Goal: Find specific page/section: Find specific page/section

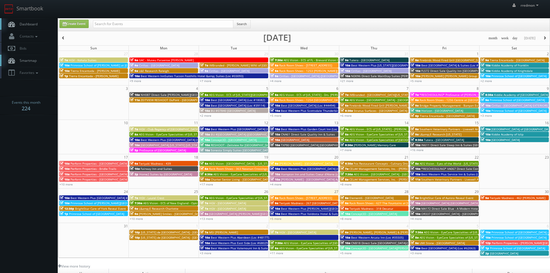
scroll to position [29, 0]
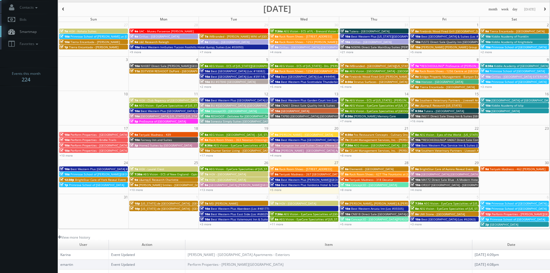
click at [169, 168] on div "7a HGV - Laurel Crest" at bounding box center [164, 169] width 68 height 4
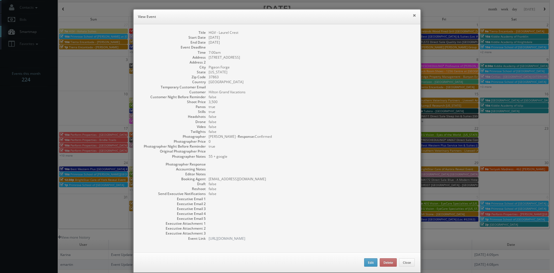
click at [413, 16] on button "×" at bounding box center [414, 15] width 3 height 4
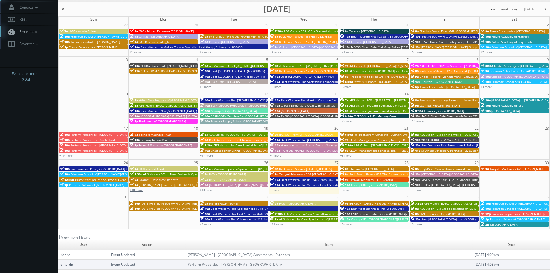
click at [137, 190] on link "+10 more" at bounding box center [136, 190] width 13 height 4
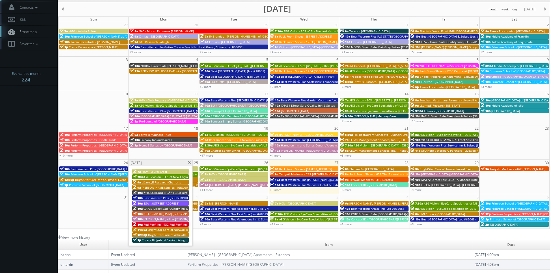
click at [167, 213] on span "[GEOGRAPHIC_DATA] [GEOGRAPHIC_DATA] - [GEOGRAPHIC_DATA]" at bounding box center [187, 214] width 88 height 4
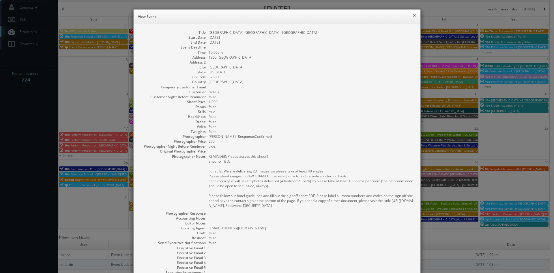
click at [413, 15] on button "×" at bounding box center [414, 15] width 3 height 4
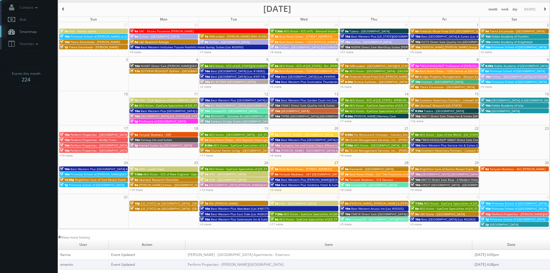
scroll to position [0, 0]
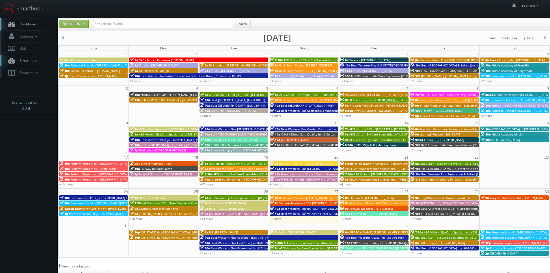
click at [111, 24] on input "text" at bounding box center [163, 24] width 140 height 8
type input "tallahassee"
click at [244, 23] on button "Search" at bounding box center [242, 24] width 18 height 9
